Goal: Navigation & Orientation: Find specific page/section

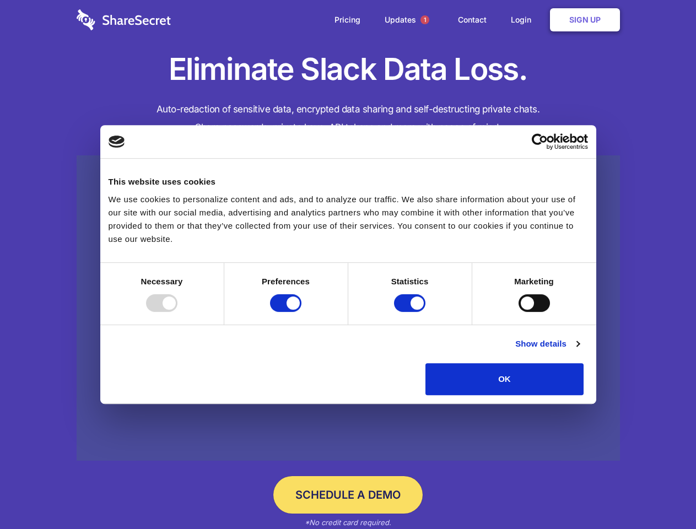
click at [178, 312] on div at bounding box center [161, 303] width 31 height 18
click at [302, 312] on input "Preferences" at bounding box center [285, 303] width 31 height 18
checkbox input "false"
click at [411, 312] on input "Statistics" at bounding box center [409, 303] width 31 height 18
checkbox input "false"
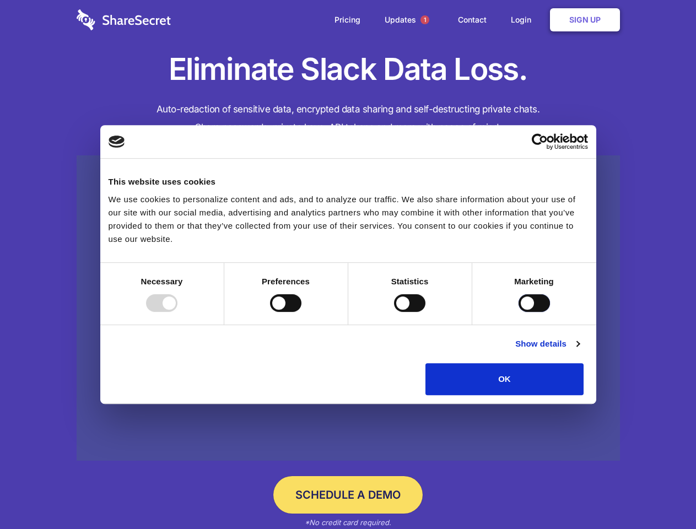
click at [519, 312] on input "Marketing" at bounding box center [534, 303] width 31 height 18
checkbox input "true"
click at [579, 351] on link "Show details" at bounding box center [547, 343] width 64 height 13
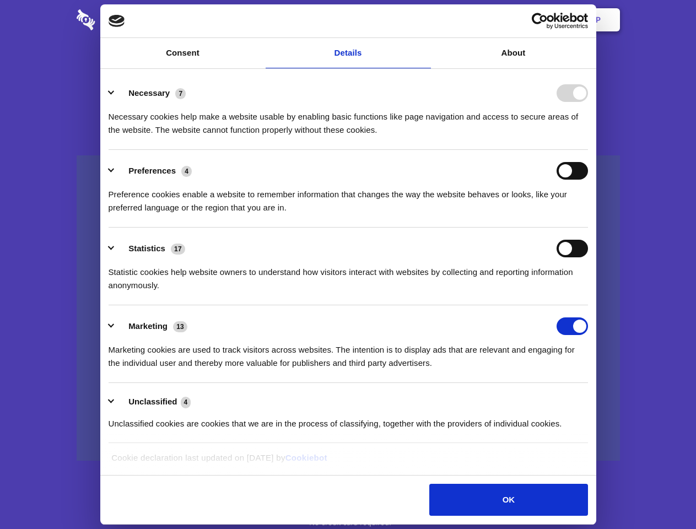
click at [588, 150] on li "Necessary 7 Necessary cookies help make a website usable by enabling basic func…" at bounding box center [349, 111] width 480 height 78
click at [424, 20] on span "1" at bounding box center [425, 19] width 9 height 9
